Goal: Complete application form

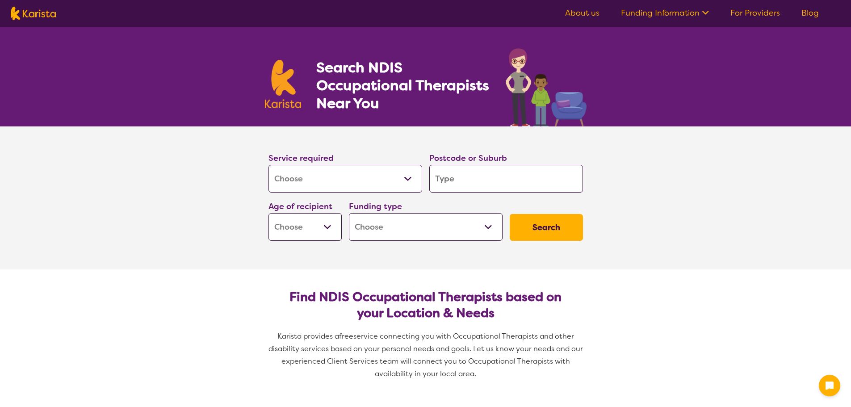
select select "[MEDICAL_DATA]"
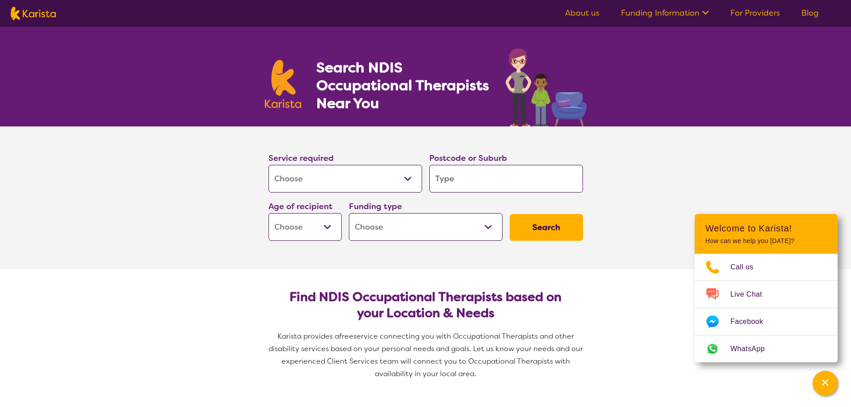
click at [408, 177] on select "Allied Health Assistant Assessment ([MEDICAL_DATA] or [MEDICAL_DATA]) Behaviour…" at bounding box center [346, 179] width 154 height 28
click at [471, 176] on input "search" at bounding box center [506, 179] width 154 height 28
type input "2150"
click at [332, 222] on select "Early Childhood - 0 to 9 Child - 10 to 11 Adolescent - 12 to 17 Adult - 18 to 6…" at bounding box center [305, 227] width 73 height 28
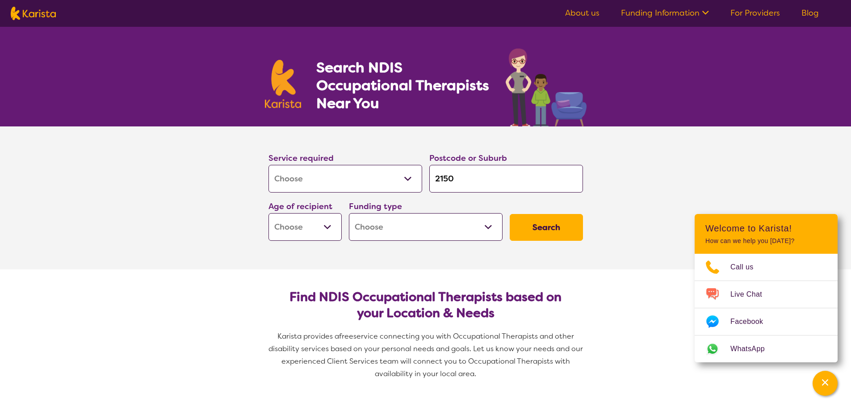
select select "AG"
click at [269, 213] on select "Early Childhood - 0 to 9 Child - 10 to 11 Adolescent - 12 to 17 Adult - 18 to 6…" at bounding box center [305, 227] width 73 height 28
select select "AG"
click at [486, 223] on select "Home Care Package (HCP) National Disability Insurance Scheme (NDIS) I don't know" at bounding box center [426, 227] width 154 height 28
click at [454, 230] on select "Home Care Package (HCP) National Disability Insurance Scheme (NDIS) I don't know" at bounding box center [426, 227] width 154 height 28
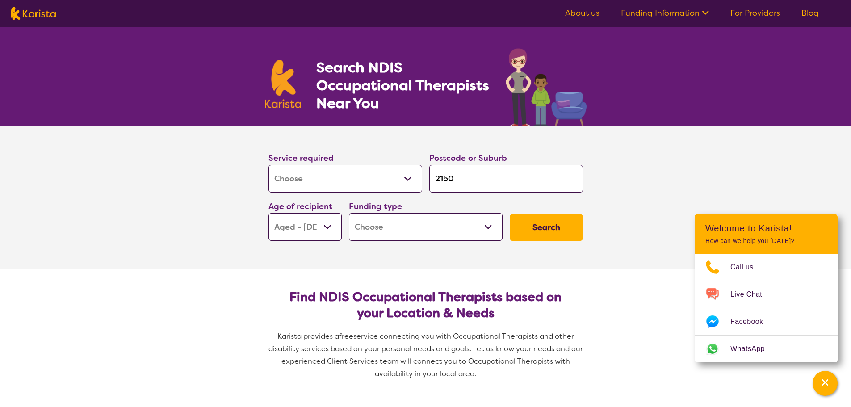
click at [487, 224] on select "Home Care Package (HCP) National Disability Insurance Scheme (NDIS) I don't know" at bounding box center [426, 227] width 154 height 28
click at [295, 260] on section "Service required Allied Health Assistant Assessment ([MEDICAL_DATA] or [MEDICAL…" at bounding box center [425, 197] width 357 height 143
click at [564, 224] on button "Search" at bounding box center [546, 227] width 73 height 27
click at [490, 228] on select "Home Care Package (HCP) National Disability Insurance Scheme (NDIS) I don't know" at bounding box center [426, 227] width 154 height 28
select select "i-don-t-know"
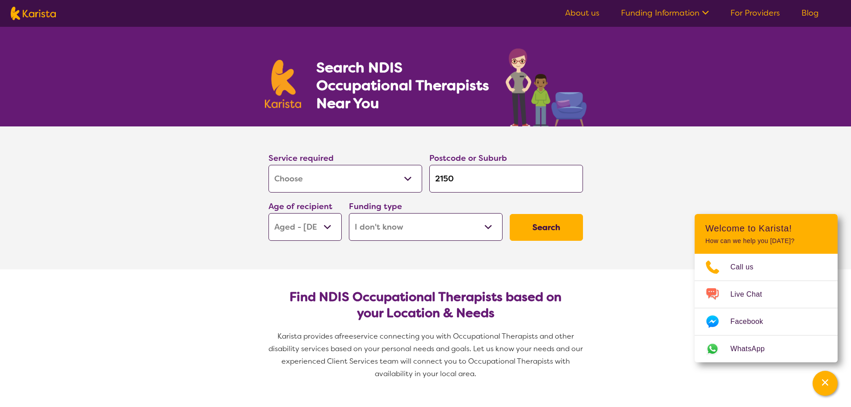
click at [349, 213] on select "Home Care Package (HCP) National Disability Insurance Scheme (NDIS) I don't know" at bounding box center [426, 227] width 154 height 28
select select "i-don-t-know"
click at [548, 227] on button "Search" at bounding box center [546, 227] width 73 height 27
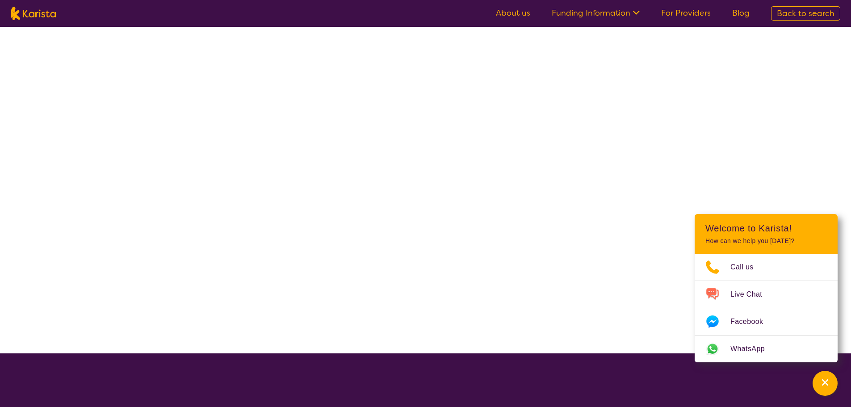
select select "[MEDICAL_DATA]"
select select "AG"
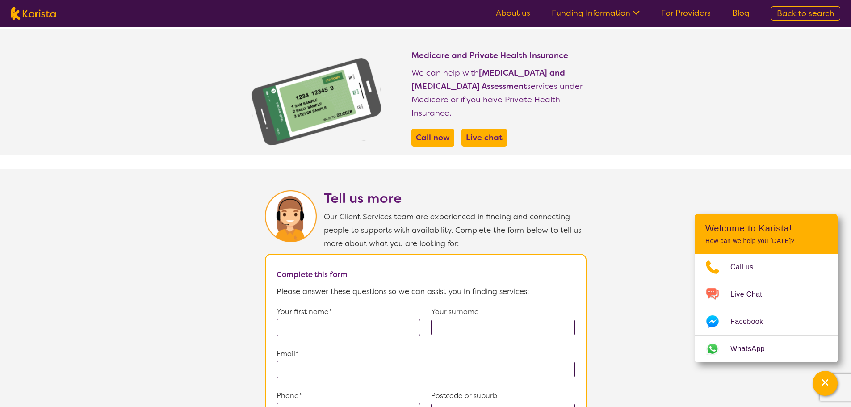
scroll to position [461, 0]
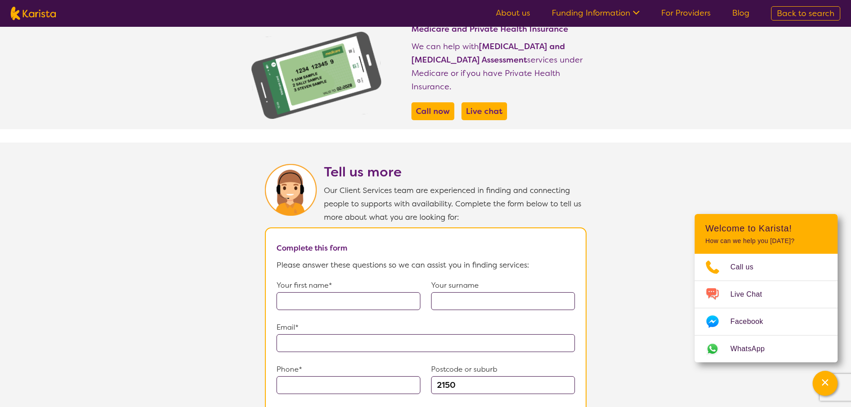
click at [399, 294] on input "text" at bounding box center [349, 301] width 144 height 18
type input "[PERSON_NAME]"
type input "**********"
click at [379, 382] on input "0296305339" at bounding box center [349, 385] width 144 height 18
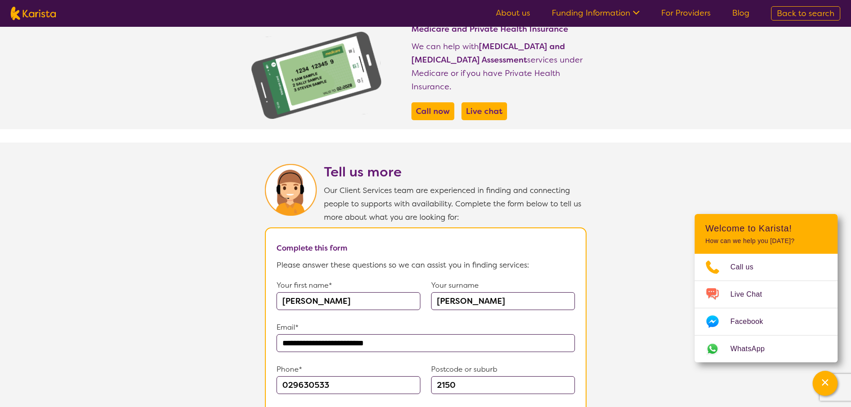
scroll to position [469, 0]
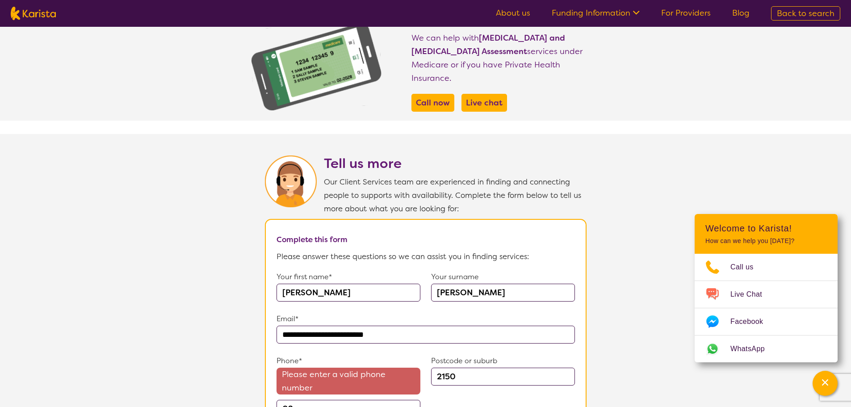
type input "0"
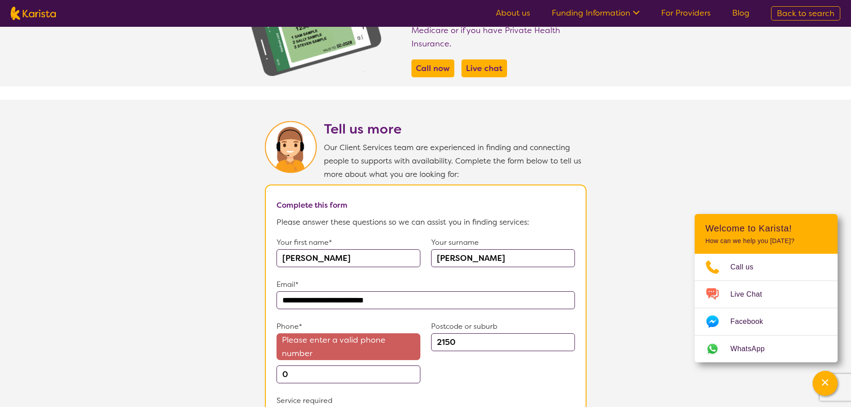
scroll to position [530, 0]
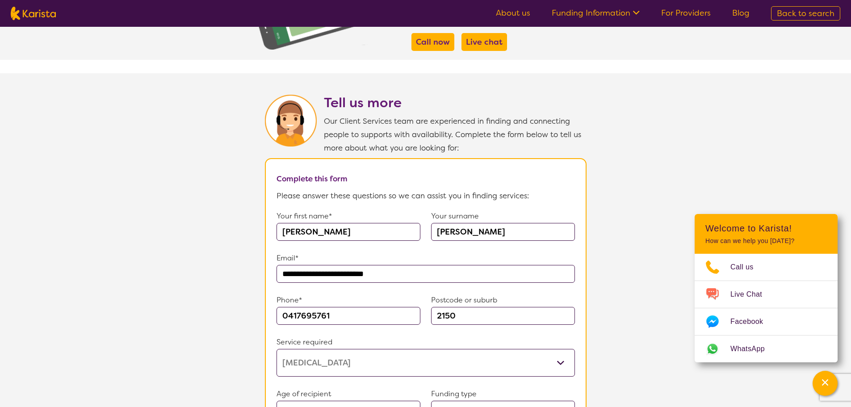
type input "0417695761"
click at [556, 351] on select "Allied Health Assistant Assessment ([MEDICAL_DATA] or [MEDICAL_DATA]) Behaviour…" at bounding box center [426, 363] width 298 height 28
select select "Domestic and home help"
click at [277, 349] on select "Allied Health Assistant Assessment ([MEDICAL_DATA] or [MEDICAL_DATA]) Behaviour…" at bounding box center [426, 363] width 298 height 28
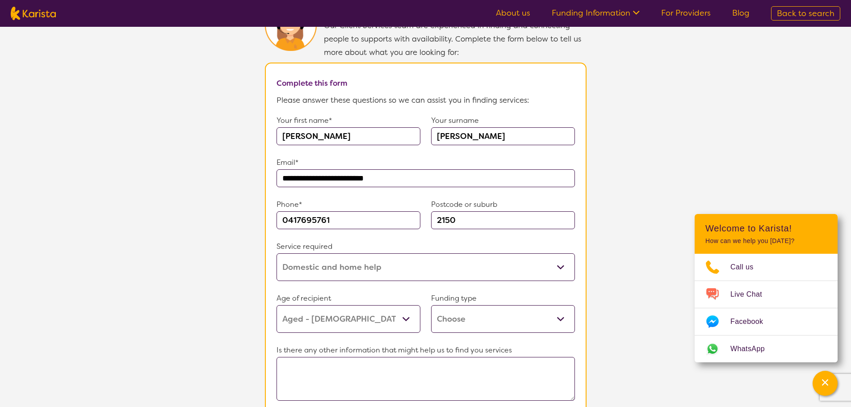
scroll to position [634, 0]
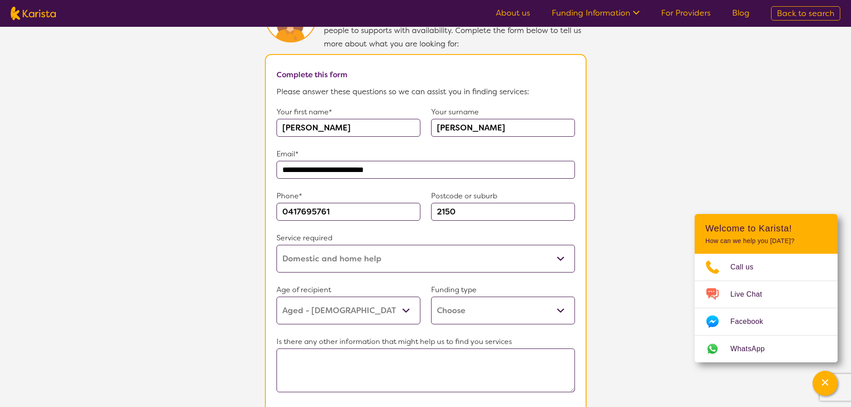
click at [563, 301] on select "Home Care Package (HCP) Home Care Package - Level 1 Home Care Package - Level 2…" at bounding box center [503, 311] width 144 height 28
select select "i-don-t-know"
click at [431, 297] on select "Home Care Package (HCP) Home Care Package - Level 1 Home Care Package - Level 2…" at bounding box center [503, 311] width 144 height 28
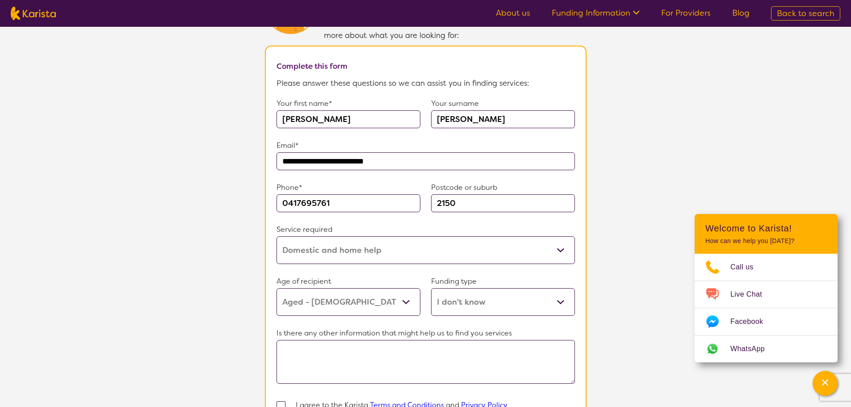
click at [507, 341] on textarea at bounding box center [426, 362] width 298 height 44
type textarea "D"
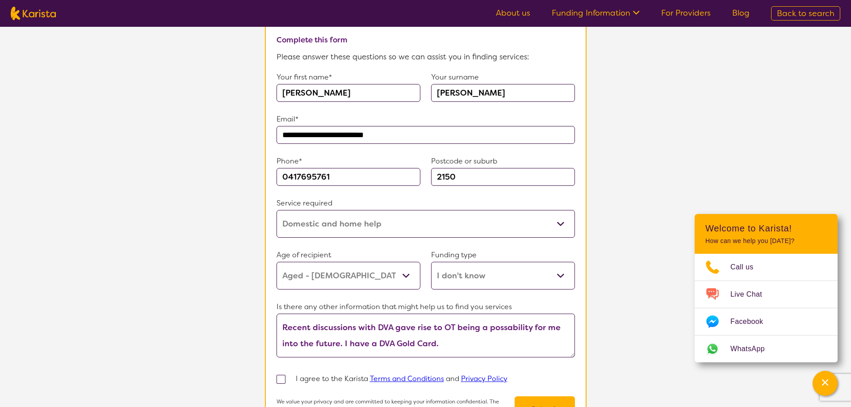
scroll to position [695, 0]
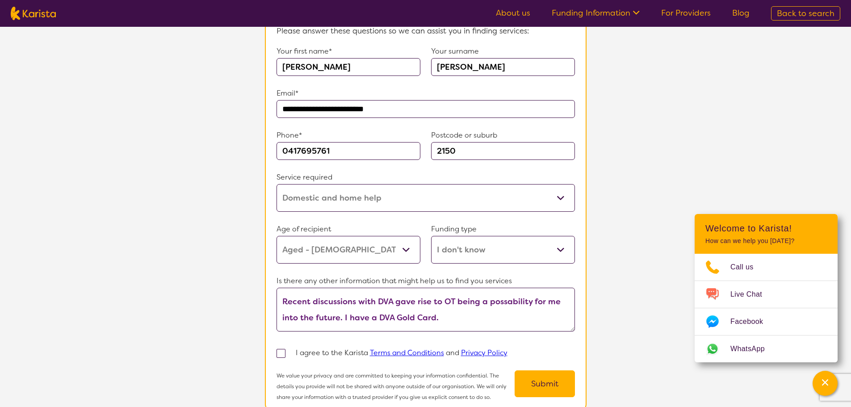
type textarea "Recent discussions with DVA gave rise to OT being a possability for me into the…"
click at [284, 349] on span at bounding box center [281, 353] width 9 height 9
click at [290, 350] on input "checkbox" at bounding box center [293, 353] width 6 height 6
checkbox input "true"
click at [552, 381] on button "Submit" at bounding box center [545, 383] width 60 height 27
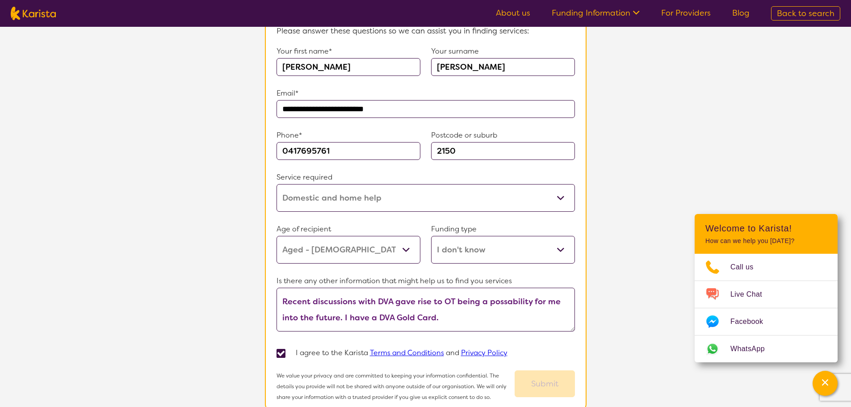
scroll to position [162, 0]
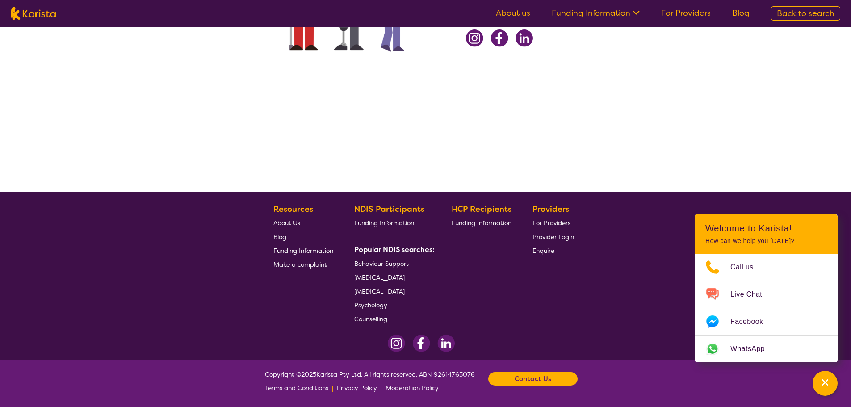
click at [551, 381] on b "Contact Us" at bounding box center [533, 378] width 37 height 13
click at [530, 326] on link "Call us on [PHONE_NUMBER]" at bounding box center [520, 327] width 88 height 8
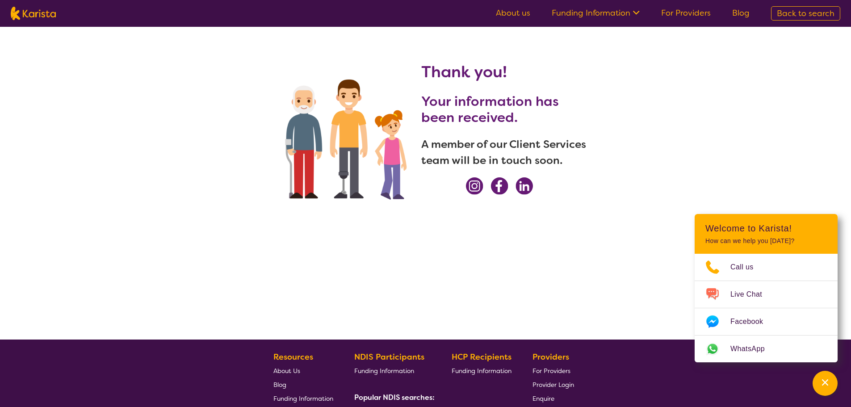
scroll to position [0, 0]
